Goal: Task Accomplishment & Management: Complete application form

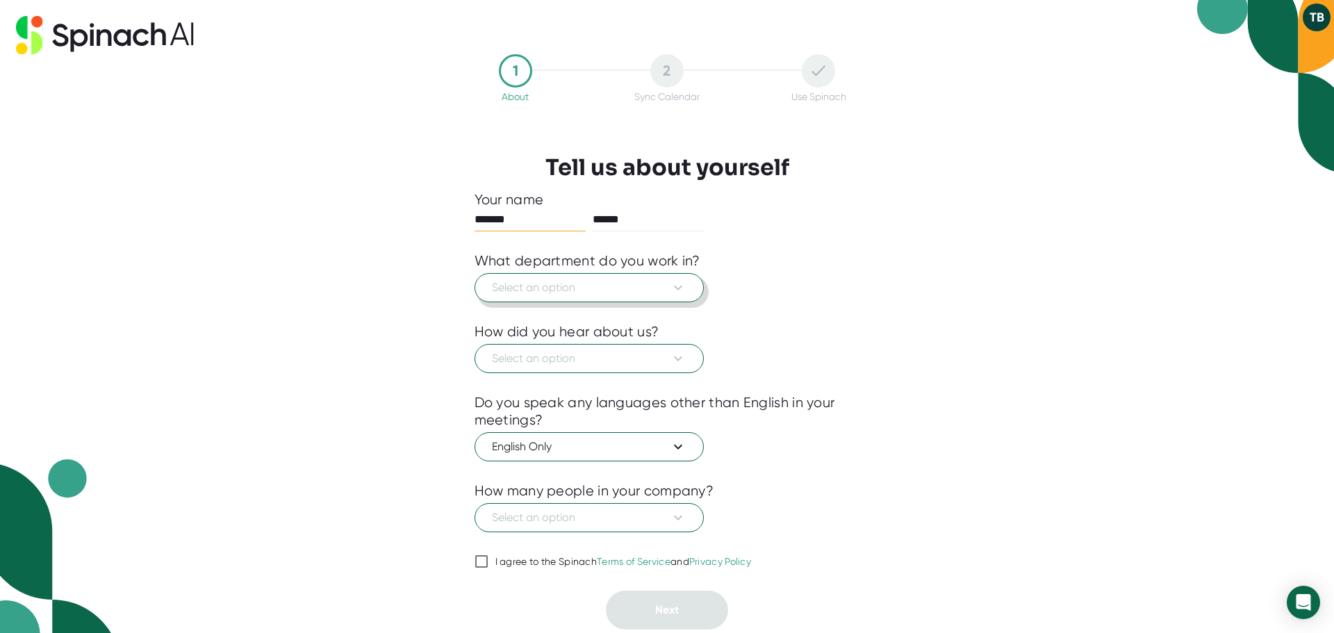
click at [506, 292] on span "Select an option" at bounding box center [589, 287] width 194 height 17
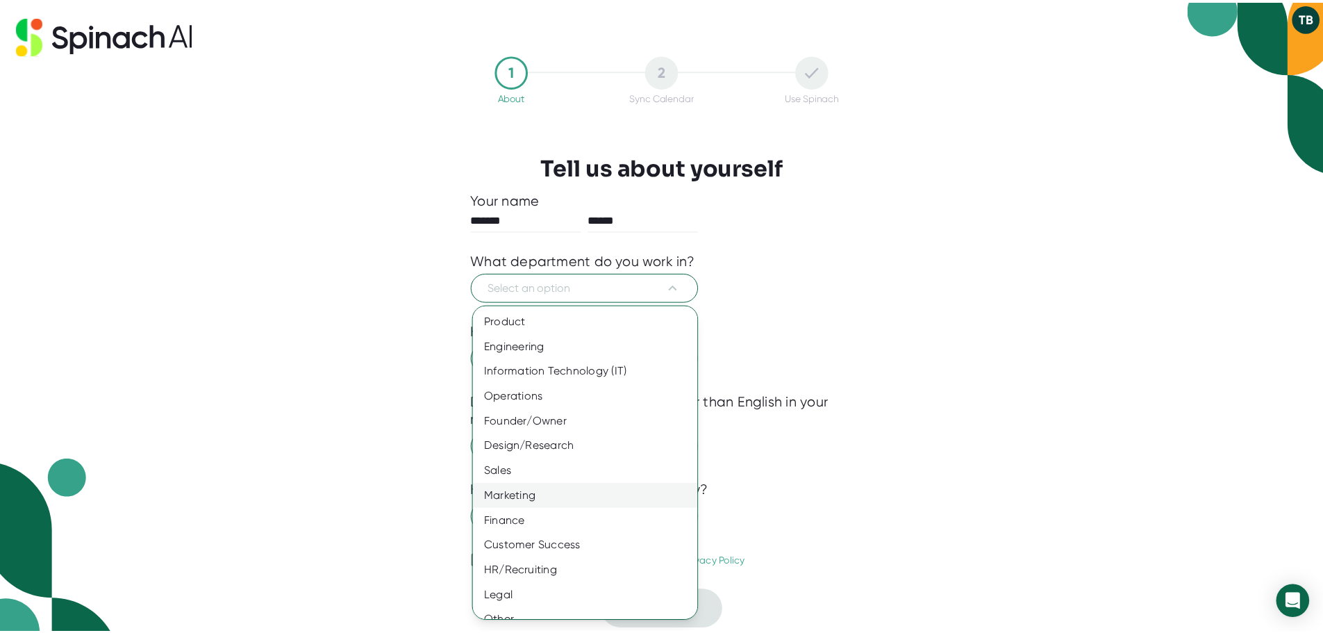
scroll to position [15, 0]
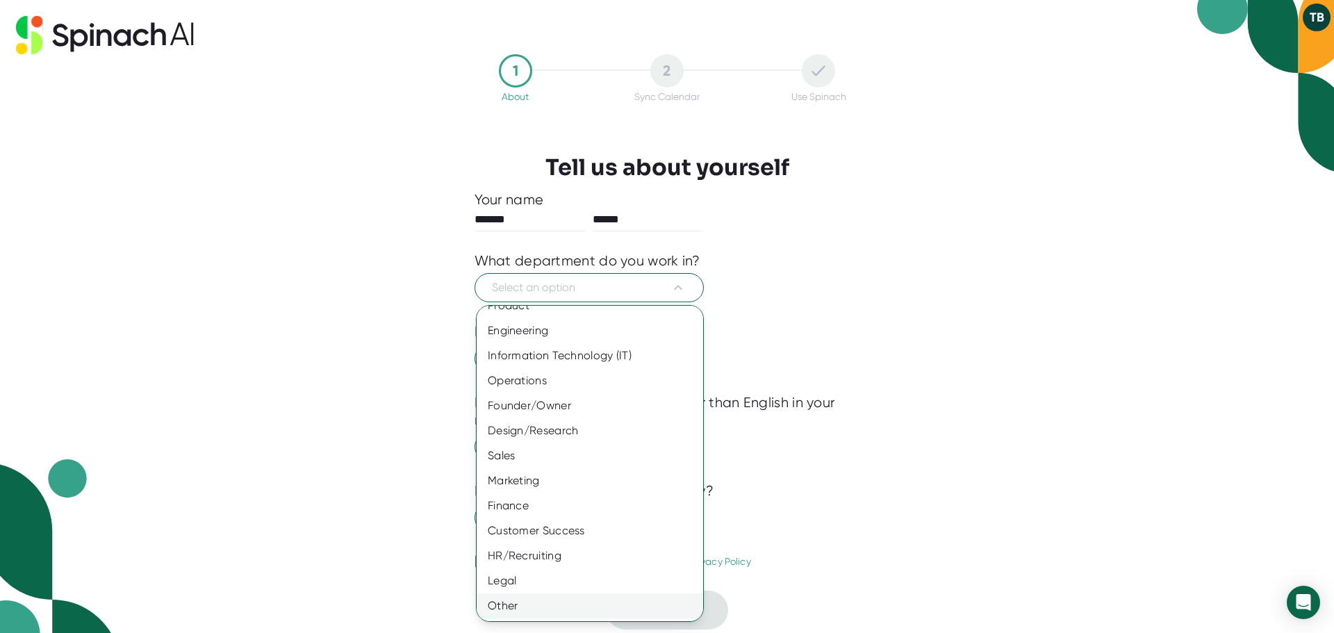
click at [514, 604] on div "Other" at bounding box center [595, 605] width 237 height 25
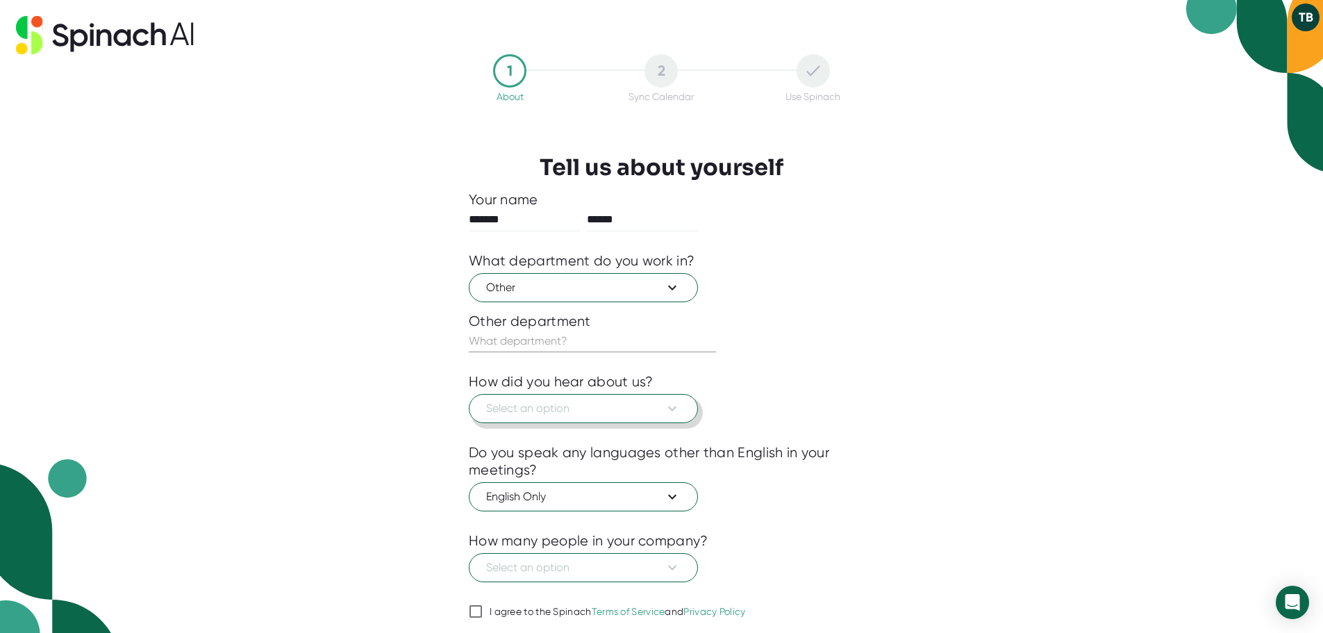
click at [498, 408] on span "Select an option" at bounding box center [583, 408] width 194 height 17
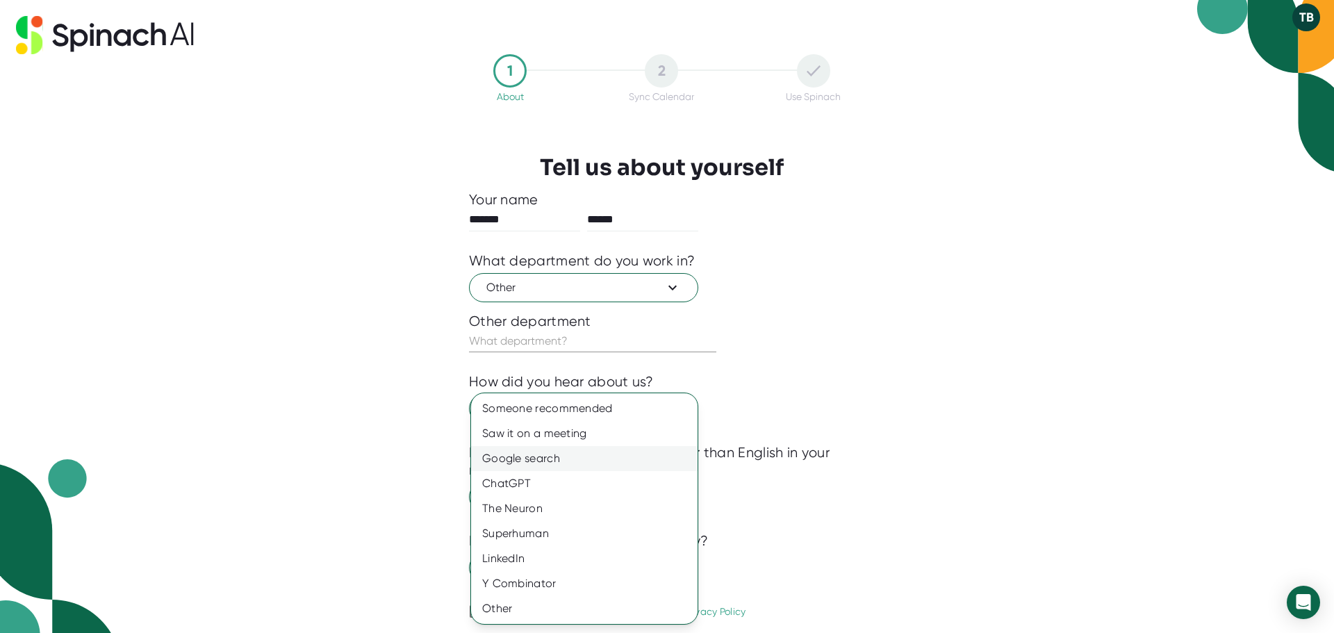
click at [495, 449] on div "Google search" at bounding box center [584, 458] width 226 height 25
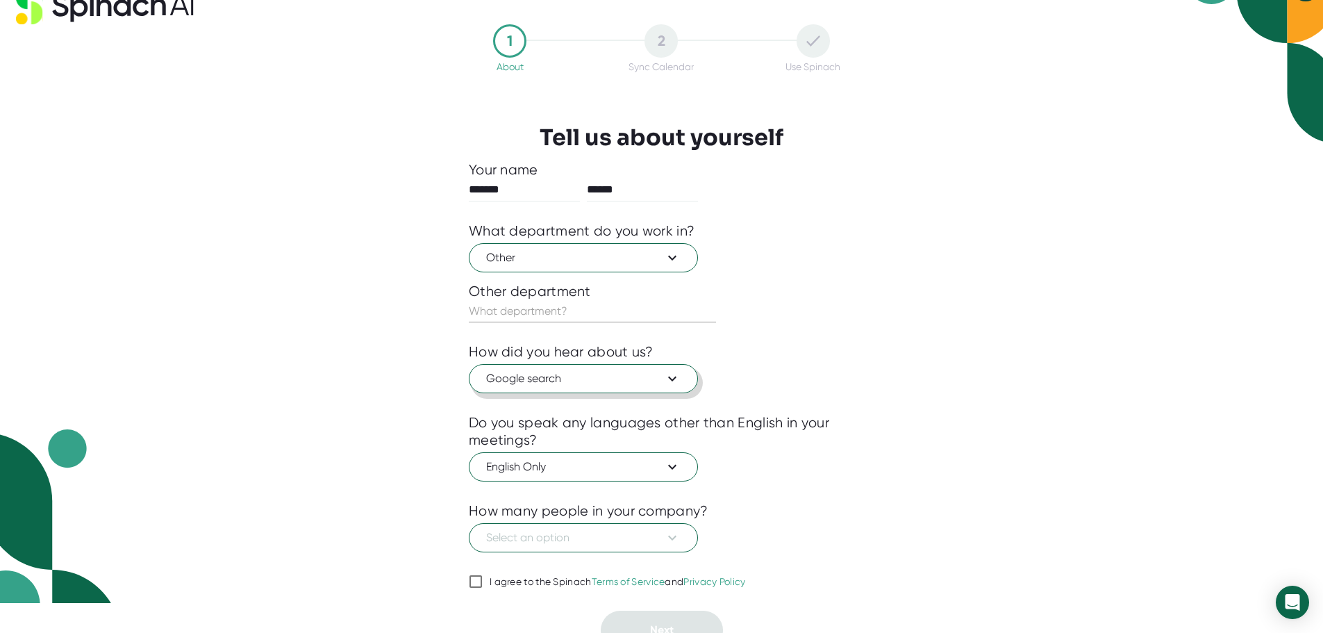
scroll to position [47, 0]
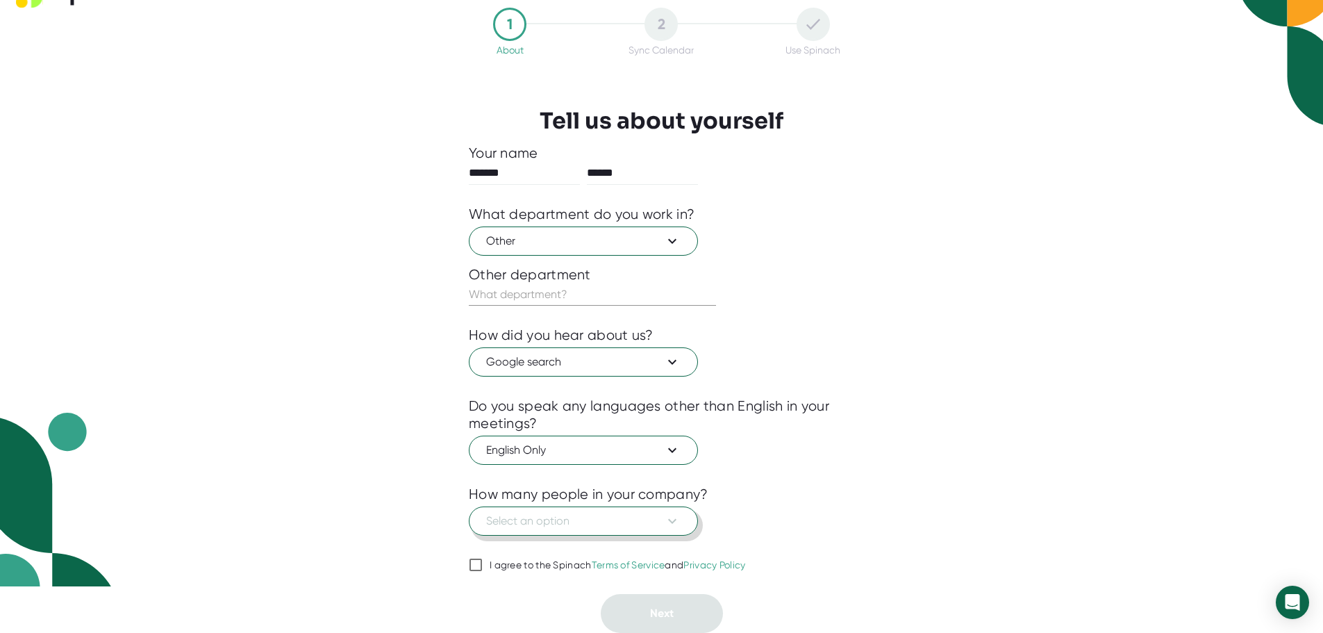
click at [508, 525] on span "Select an option" at bounding box center [583, 521] width 194 height 17
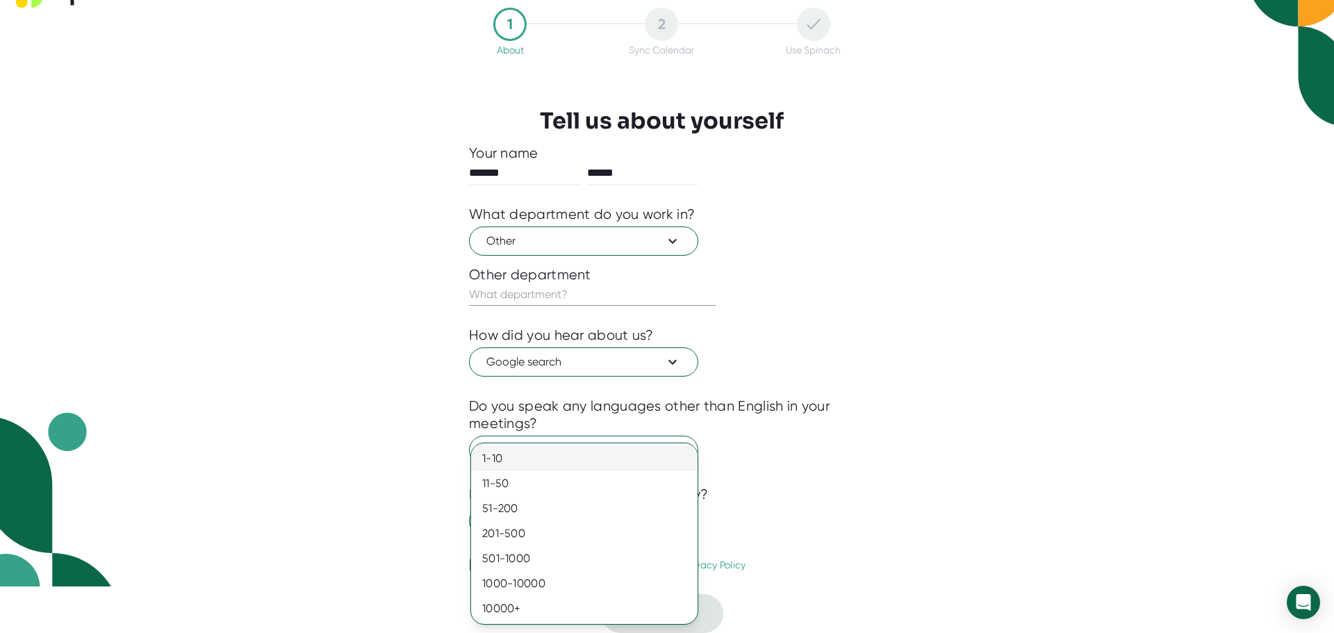
click at [501, 463] on div "1-10" at bounding box center [584, 458] width 226 height 25
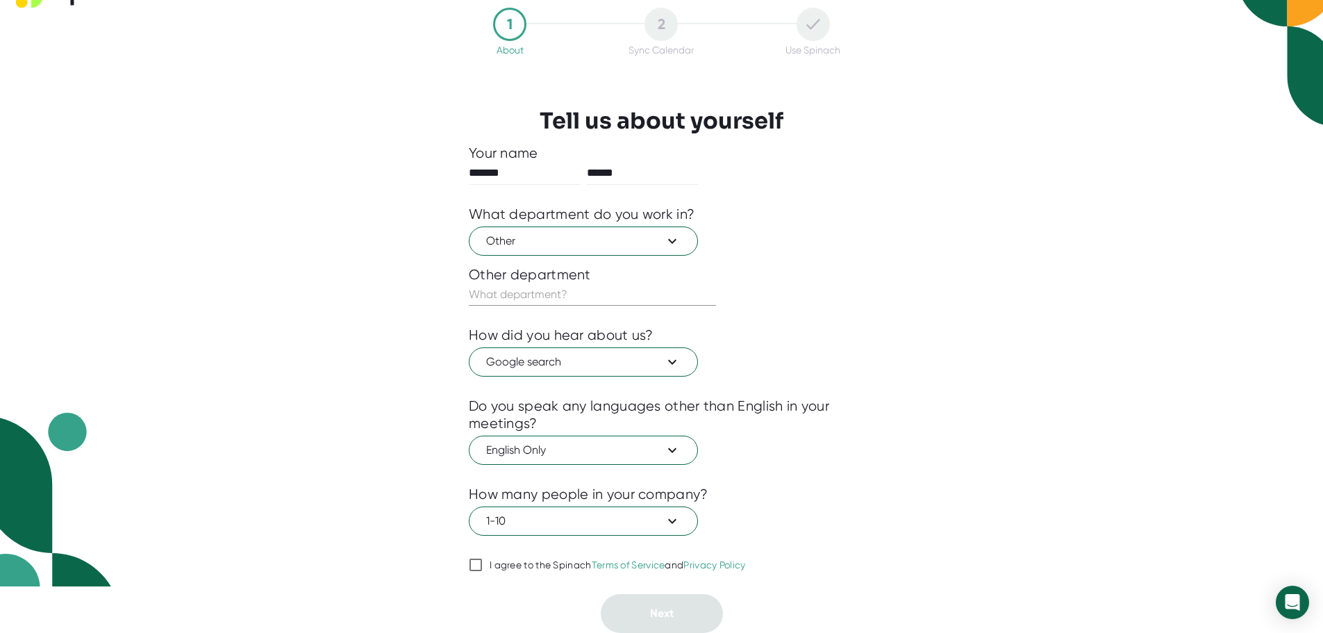
click at [461, 562] on div "1 About 2 Sync Calendar Use Spinach Tell us about yourself Your name ******* **…" at bounding box center [661, 320] width 455 height 625
click at [478, 565] on input "I agree to the Spinach Terms of Service and Privacy Policy" at bounding box center [476, 564] width 14 height 17
checkbox input "true"
click at [502, 293] on input "text" at bounding box center [592, 294] width 247 height 22
click at [530, 297] on input "Order Fullfilment" at bounding box center [592, 294] width 247 height 22
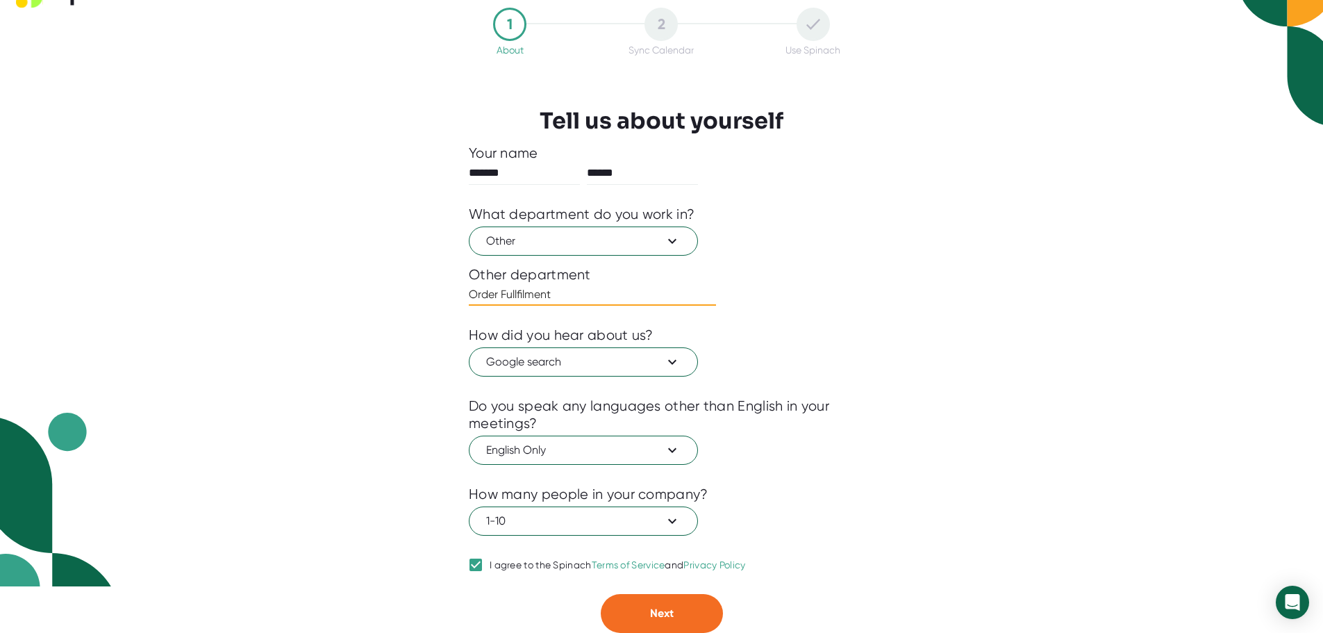
click at [530, 297] on input "Order Fullfilment" at bounding box center [592, 294] width 247 height 22
type input "Order Fullfilment & Logistics"
click at [336, 316] on div "1 About 2 Sync Calendar Use Spinach Tell us about yourself Your name ******* **…" at bounding box center [661, 269] width 1323 height 633
click at [657, 599] on button "Next" at bounding box center [662, 613] width 122 height 39
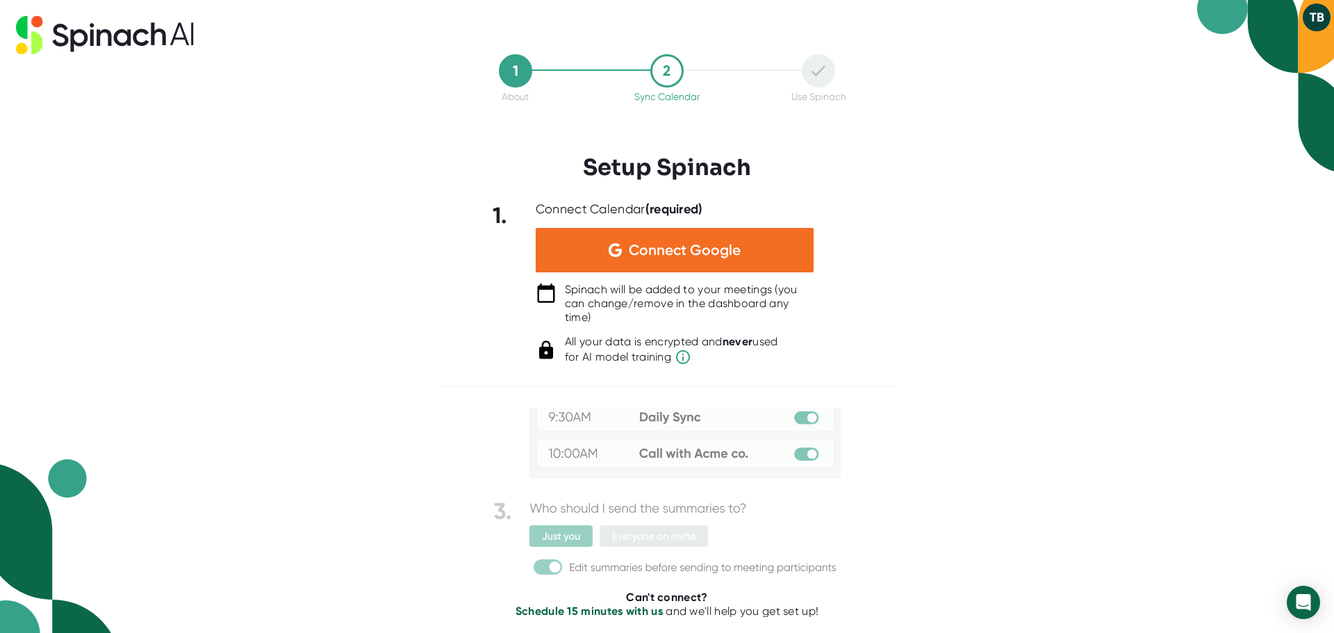
scroll to position [112, 0]
